Goal: Check status: Check status

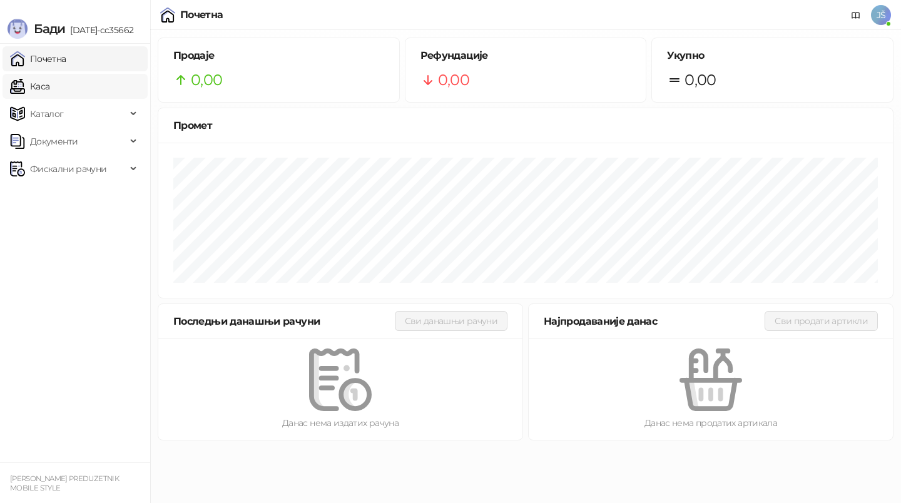
click at [49, 88] on link "Каса" at bounding box center [29, 86] width 39 height 25
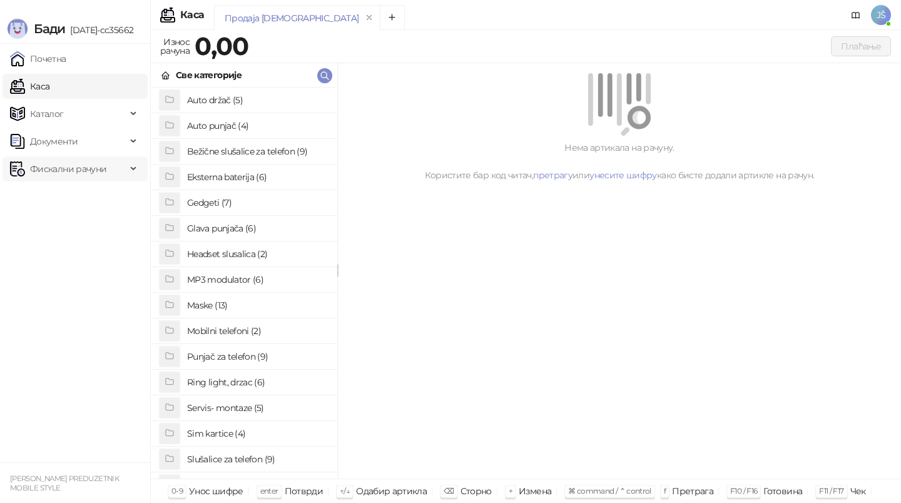
click at [133, 179] on div "Фискални рачуни" at bounding box center [75, 168] width 145 height 25
click at [81, 231] on link "По данима" at bounding box center [48, 223] width 66 height 25
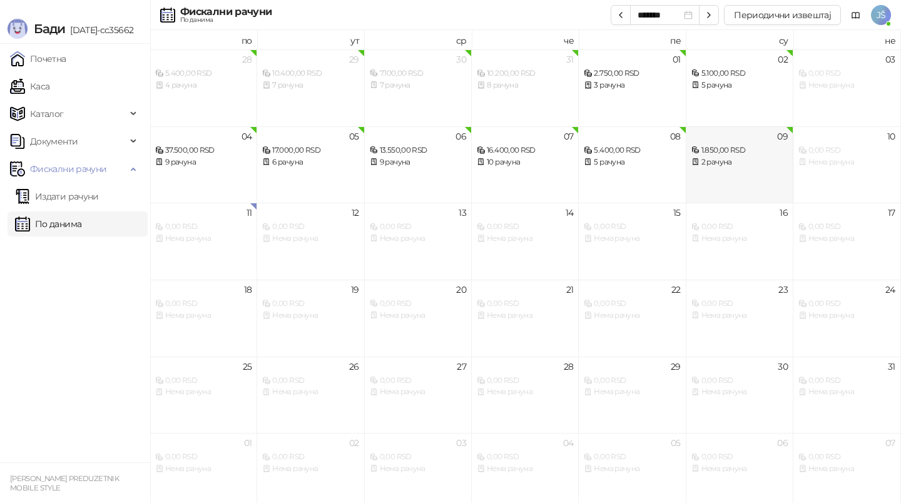
click at [712, 170] on div "09 1.850,00 RSD 2 рачуна" at bounding box center [739, 164] width 107 height 77
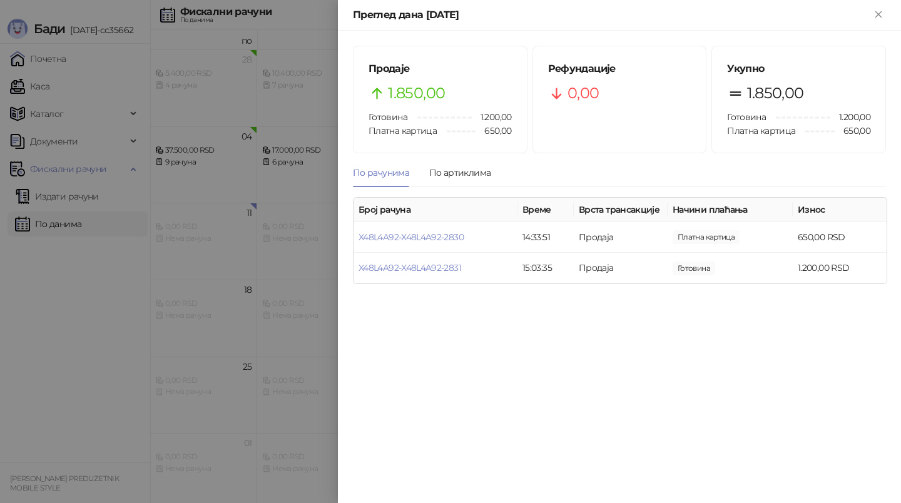
click at [101, 305] on div at bounding box center [450, 251] width 901 height 503
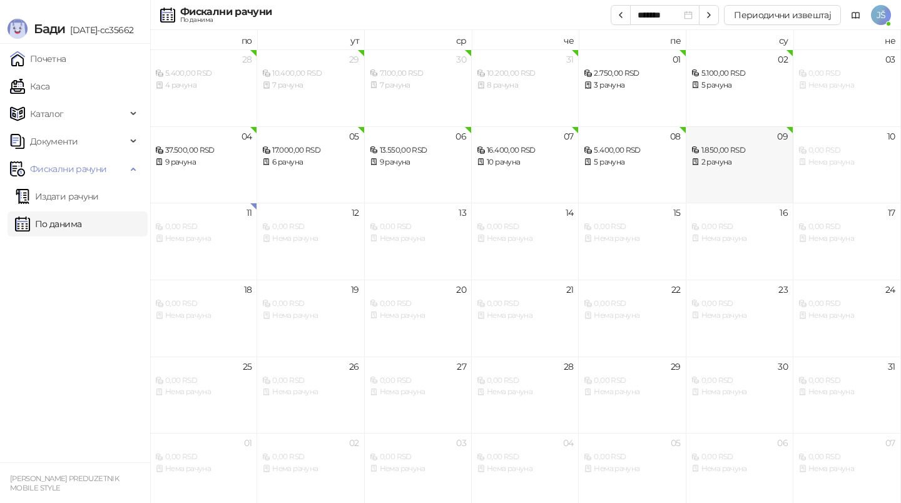
click at [755, 161] on div "2 рачуна" at bounding box center [739, 162] width 96 height 12
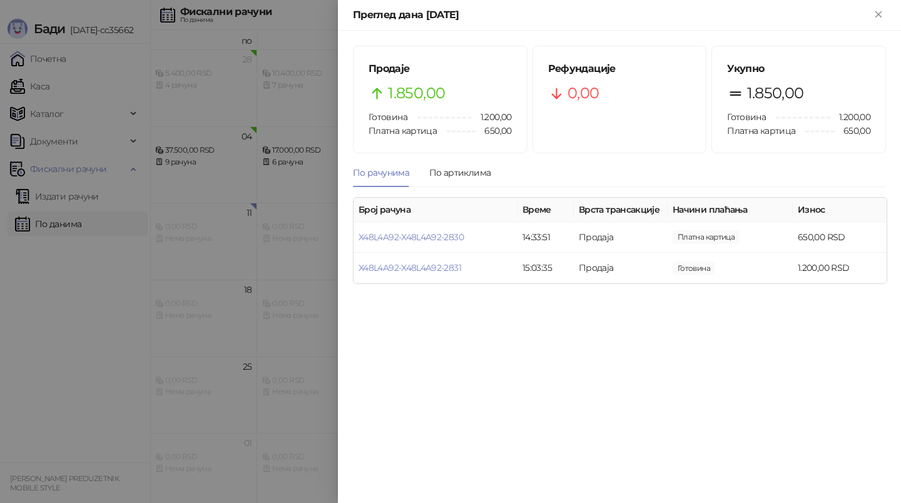
click at [53, 402] on div at bounding box center [450, 251] width 901 height 503
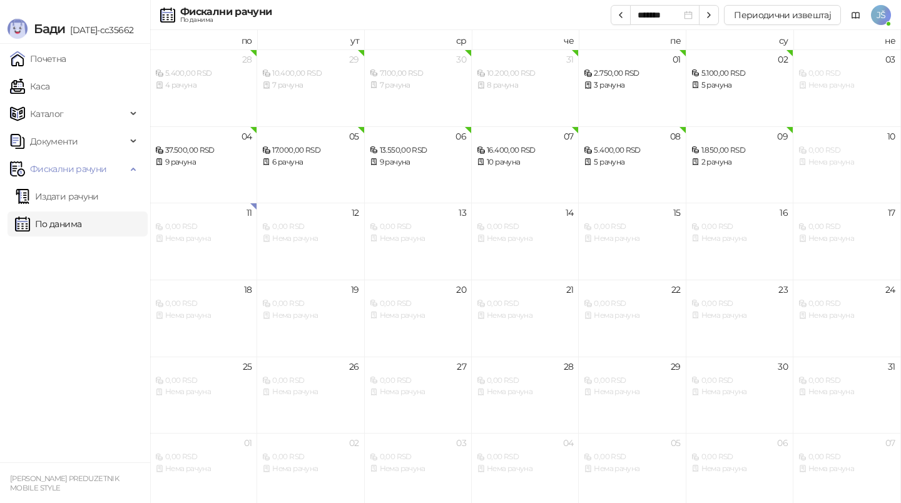
click at [112, 270] on ul "Почетна [PERSON_NAME] Документи Фискални рачуни Издати рачуни По данима" at bounding box center [75, 253] width 150 height 419
click at [108, 307] on ul "Почетна [PERSON_NAME] Документи Фискални рачуни Издати рачуни По данима" at bounding box center [75, 253] width 150 height 419
click at [419, 140] on div "13.550,00 RSD 9 рачуна" at bounding box center [418, 150] width 96 height 36
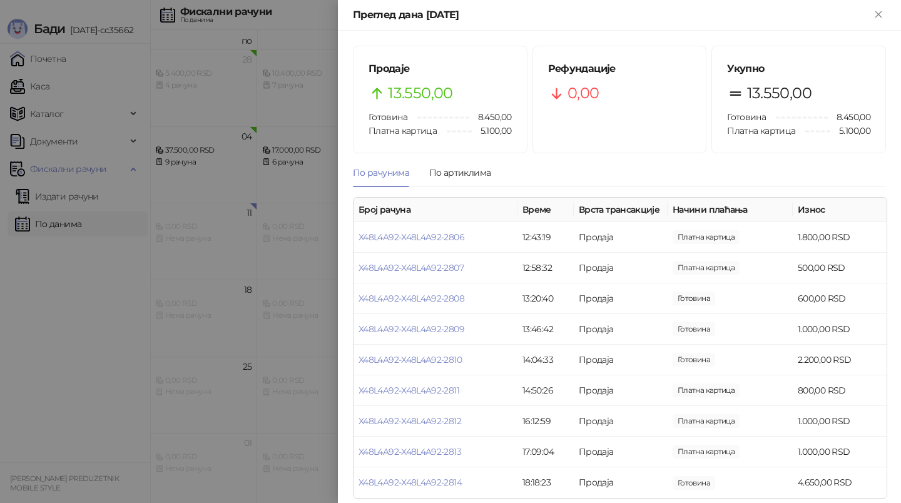
click at [125, 281] on div at bounding box center [450, 251] width 901 height 503
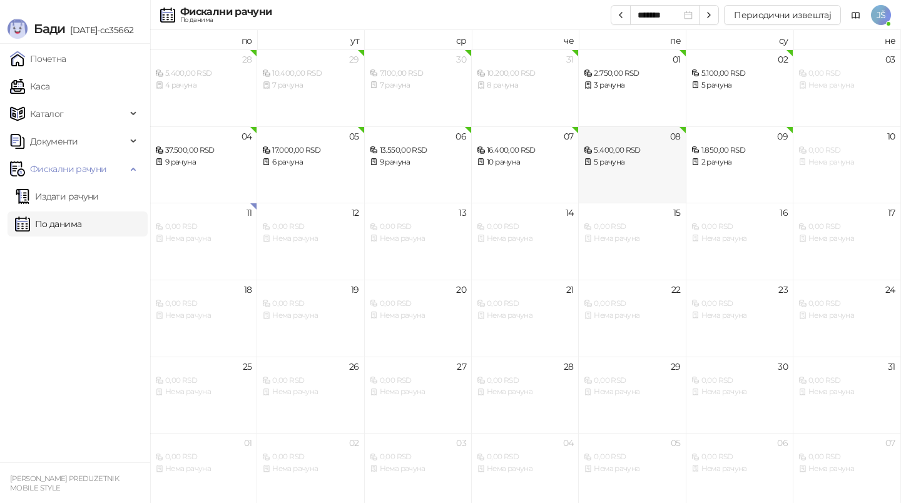
click at [636, 161] on div "5 рачуна" at bounding box center [632, 162] width 96 height 12
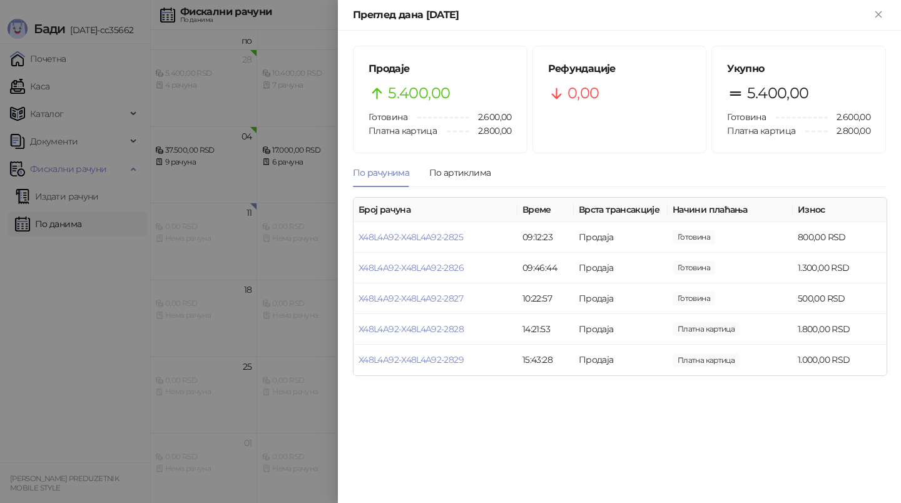
click at [52, 344] on div at bounding box center [450, 251] width 901 height 503
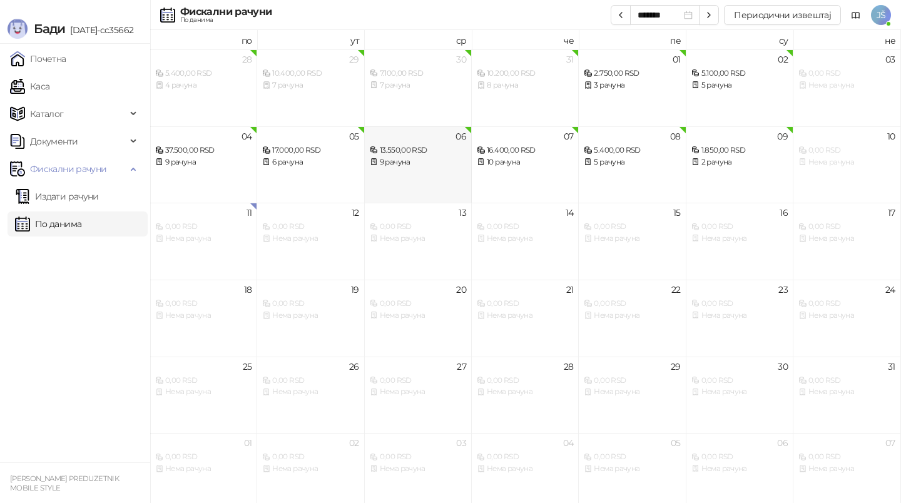
click at [433, 178] on div "06 13.550,00 RSD 9 рачуна" at bounding box center [418, 164] width 107 height 77
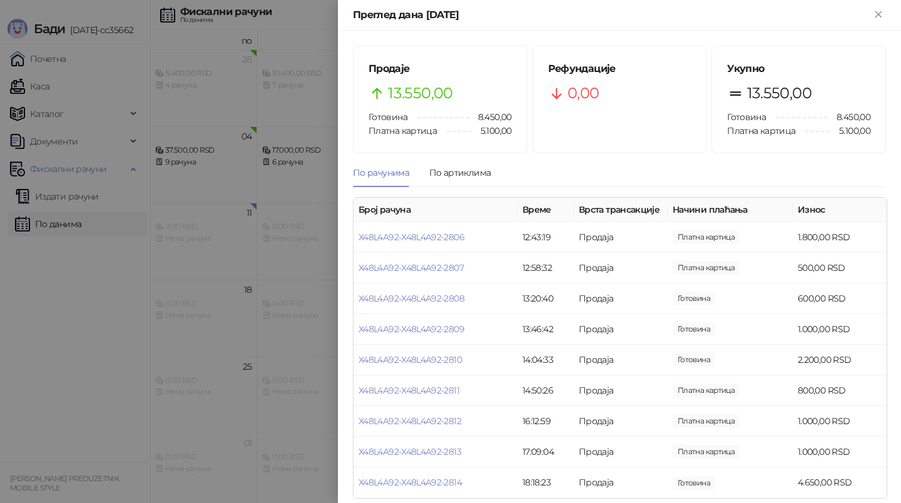
click at [130, 353] on div at bounding box center [450, 251] width 901 height 503
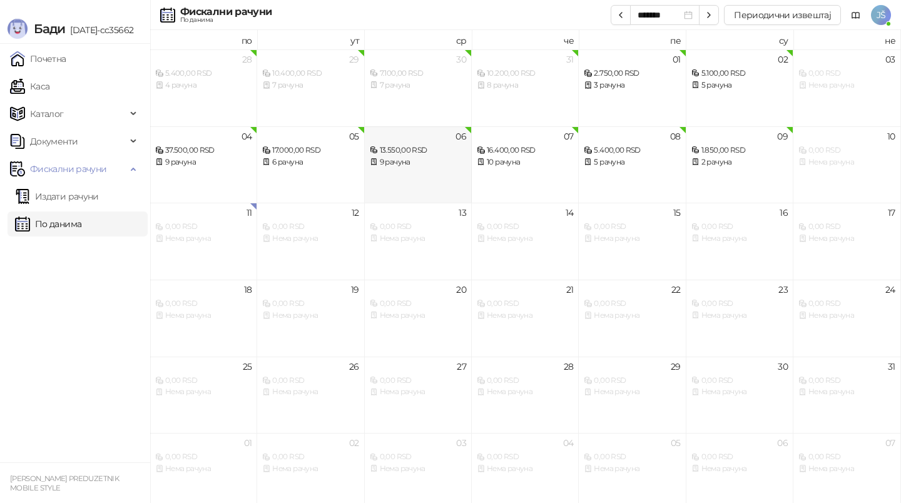
click at [438, 173] on div "06 13.550,00 RSD 9 рачуна" at bounding box center [418, 164] width 107 height 77
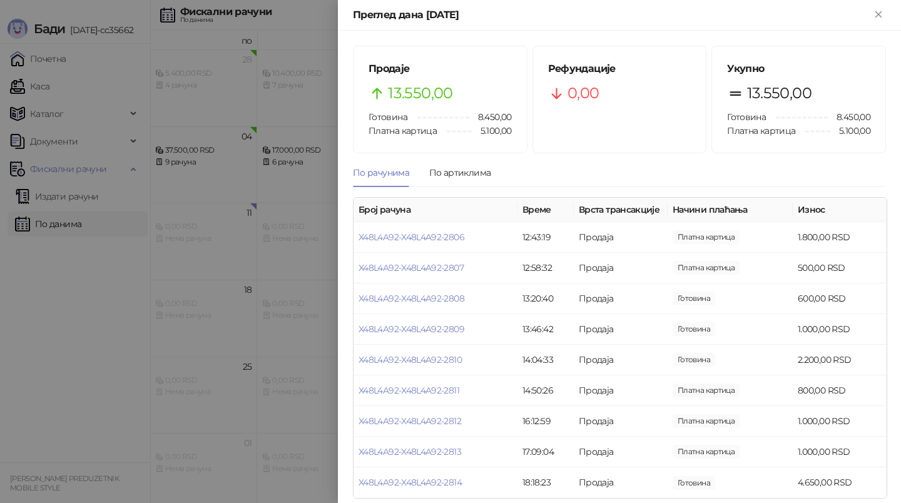
click at [131, 360] on div at bounding box center [450, 251] width 901 height 503
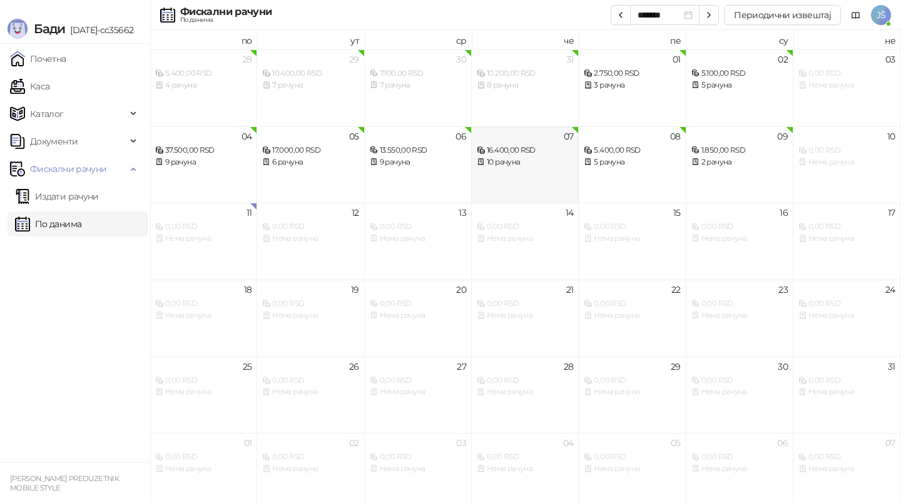
click at [522, 180] on div "07 16.400,00 RSD 10 рачуна" at bounding box center [525, 164] width 107 height 77
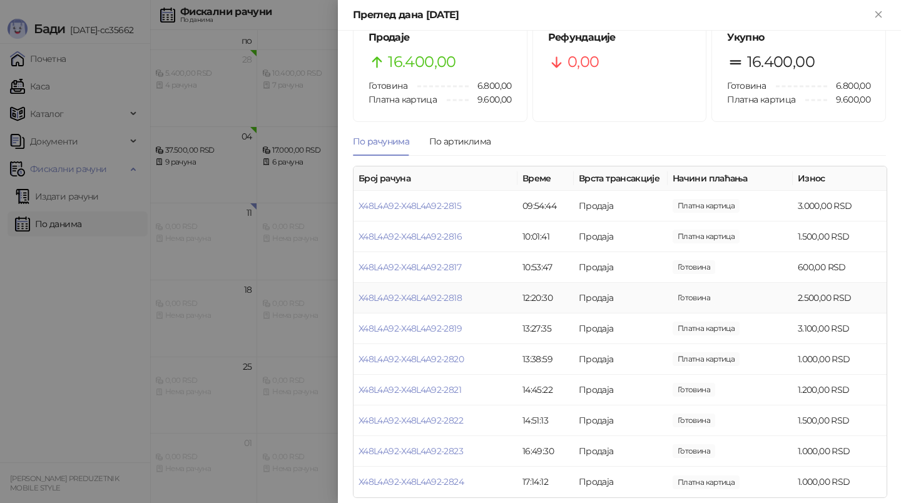
scroll to position [41, 0]
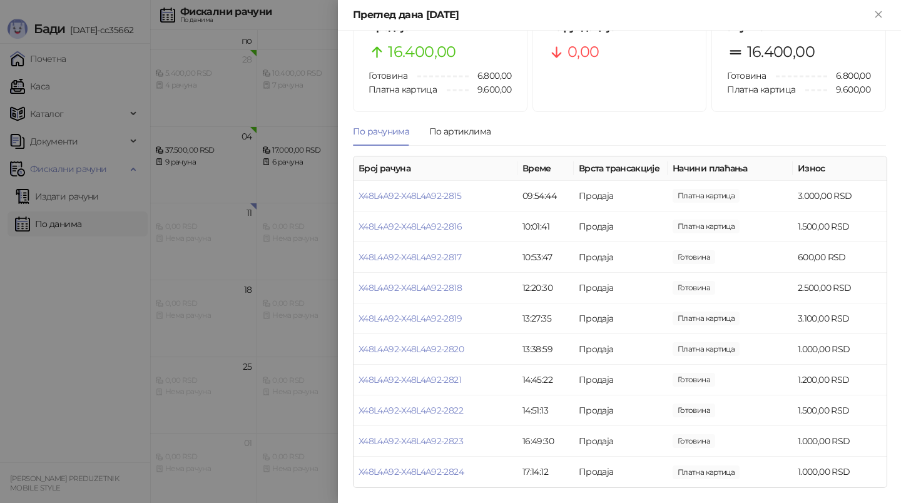
click at [101, 377] on div at bounding box center [450, 251] width 901 height 503
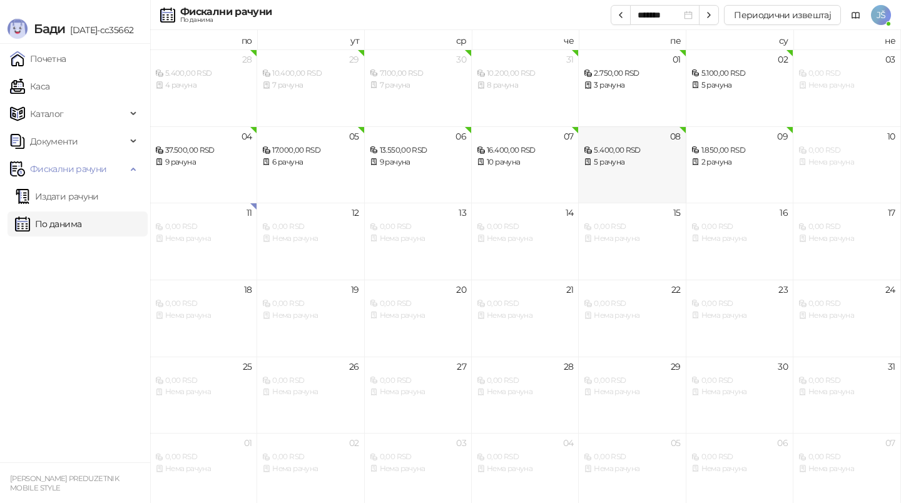
click at [654, 156] on div "5 рачуна" at bounding box center [632, 162] width 96 height 12
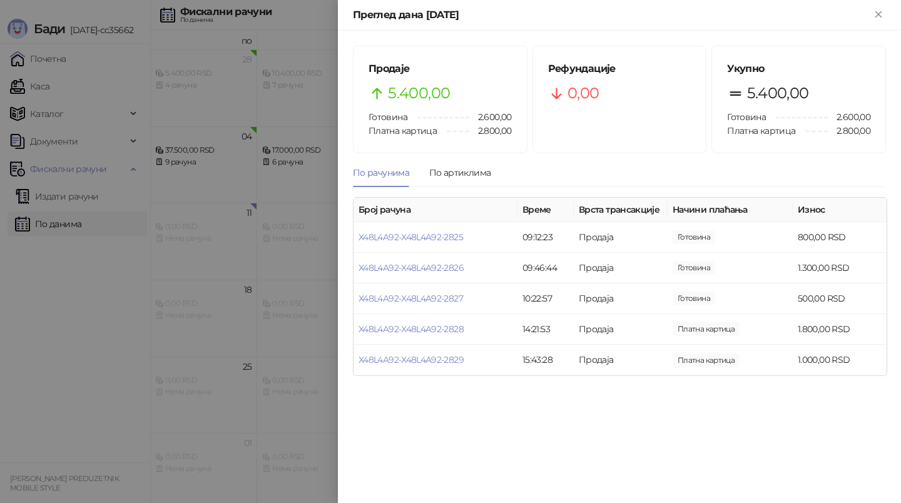
click at [309, 325] on div at bounding box center [450, 251] width 901 height 503
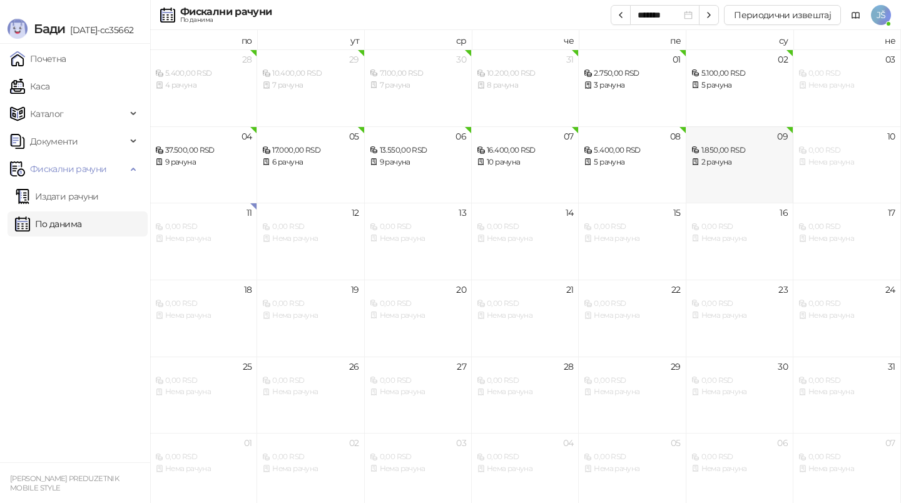
click at [738, 162] on div "2 рачуна" at bounding box center [739, 162] width 96 height 12
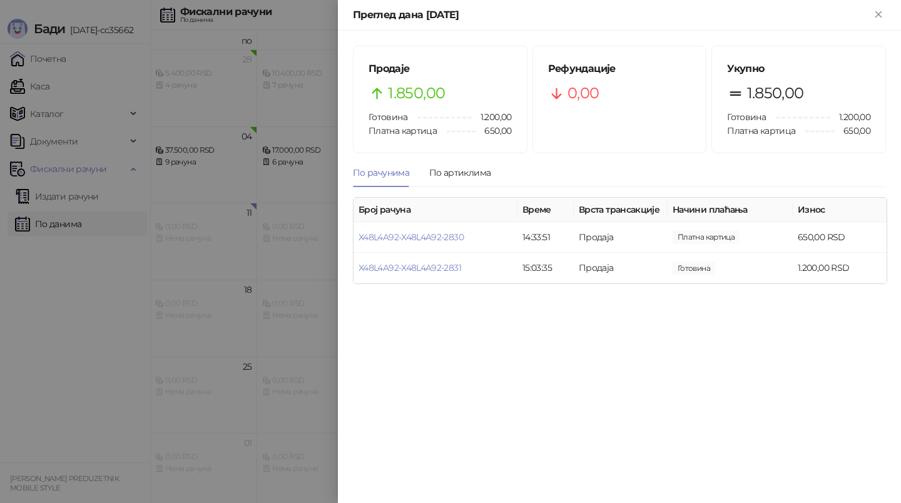
click at [109, 219] on div at bounding box center [450, 251] width 901 height 503
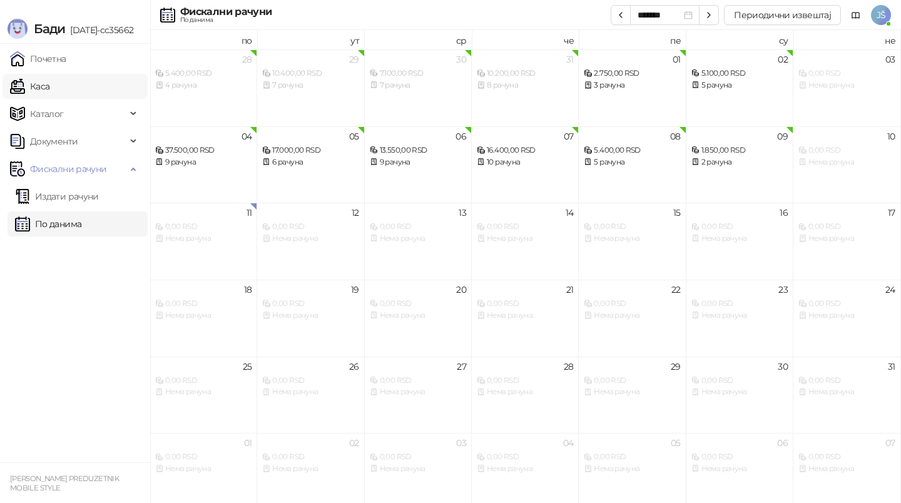
click at [49, 83] on link "Каса" at bounding box center [29, 86] width 39 height 25
